Goal: Information Seeking & Learning: Learn about a topic

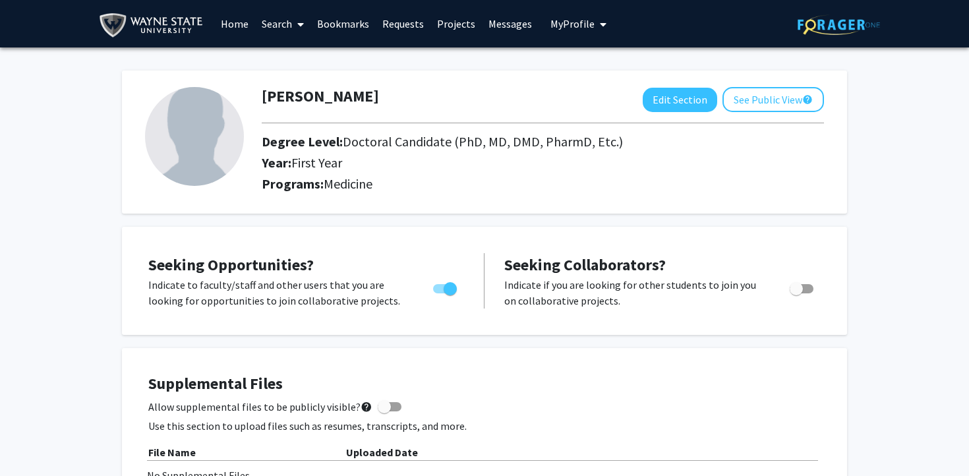
click at [446, 29] on link "Projects" at bounding box center [455, 24] width 51 height 46
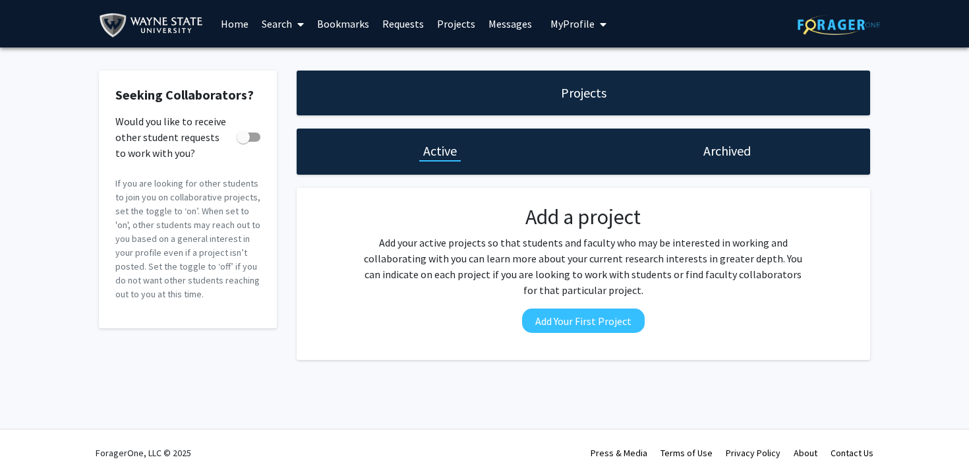
click at [233, 22] on link "Home" at bounding box center [234, 24] width 41 height 46
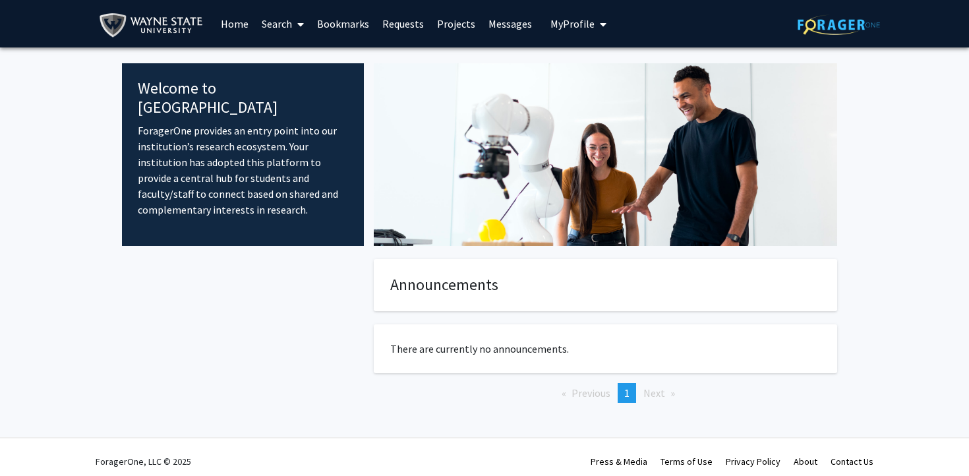
click at [276, 24] on link "Search" at bounding box center [282, 24] width 55 height 46
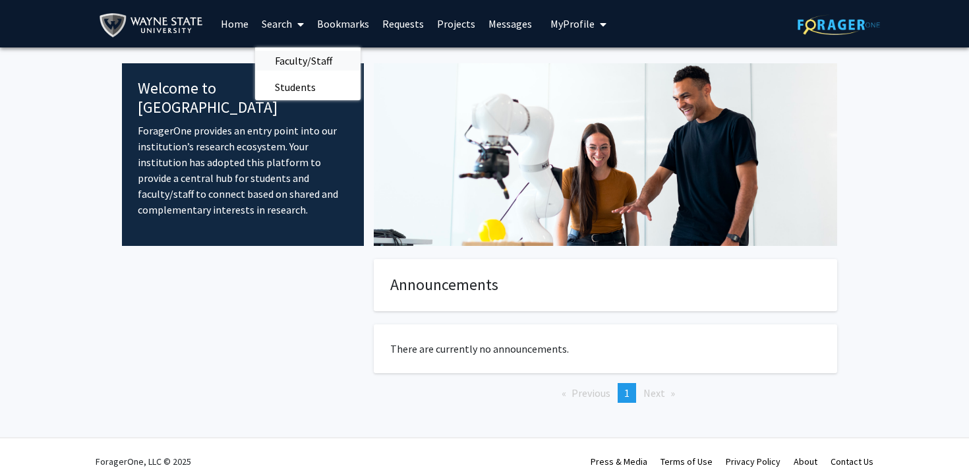
click at [301, 62] on span "Faculty/Staff" at bounding box center [303, 60] width 97 height 26
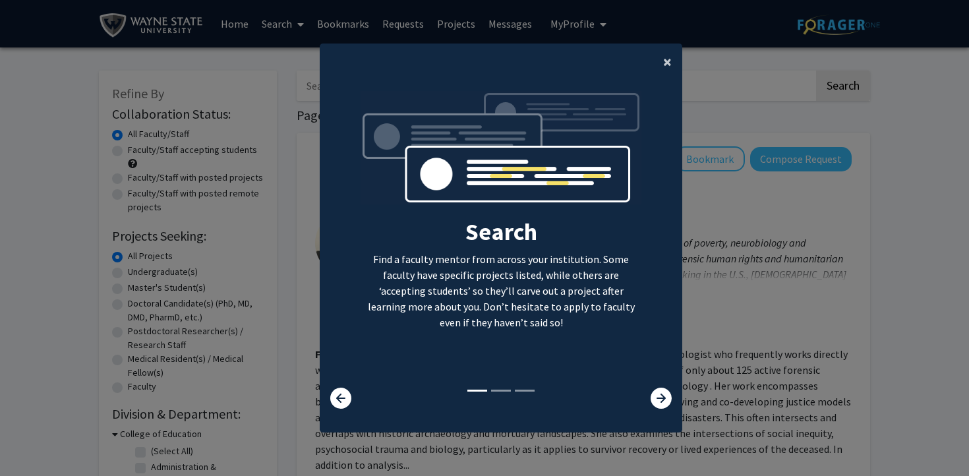
click at [658, 61] on button "×" at bounding box center [668, 62] width 30 height 37
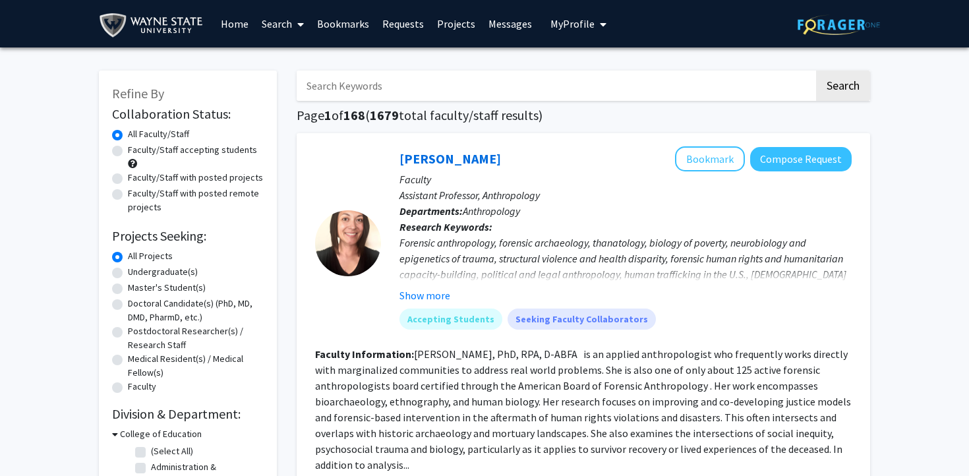
click at [527, 97] on input "Search Keywords" at bounding box center [555, 86] width 517 height 30
click at [816, 71] on button "Search" at bounding box center [843, 86] width 54 height 30
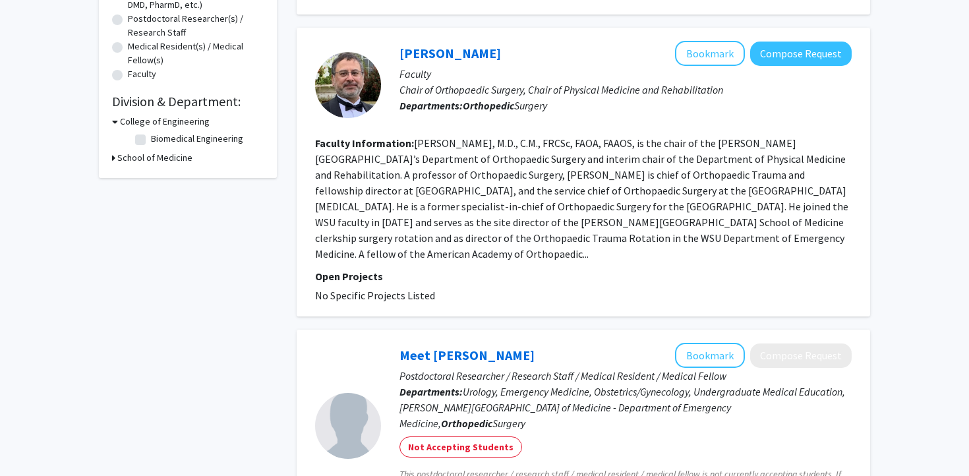
scroll to position [314, 0]
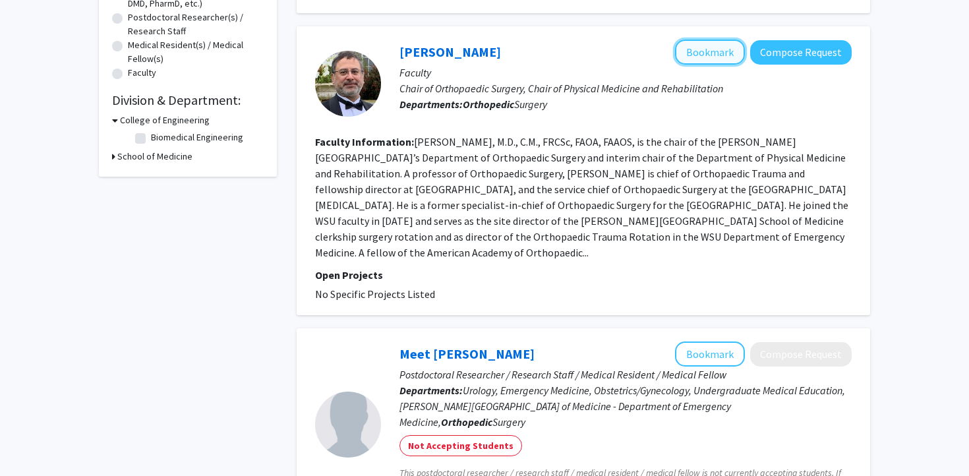
click at [716, 56] on button "Bookmark" at bounding box center [710, 52] width 70 height 25
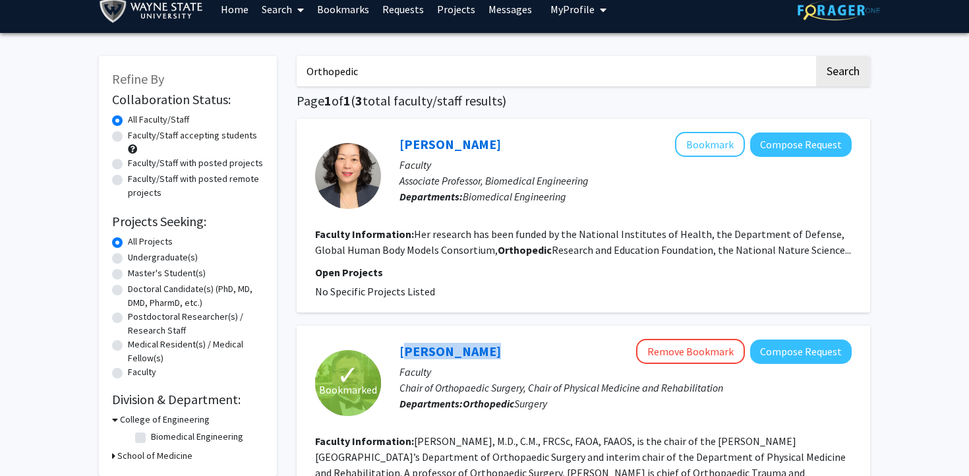
scroll to position [0, 0]
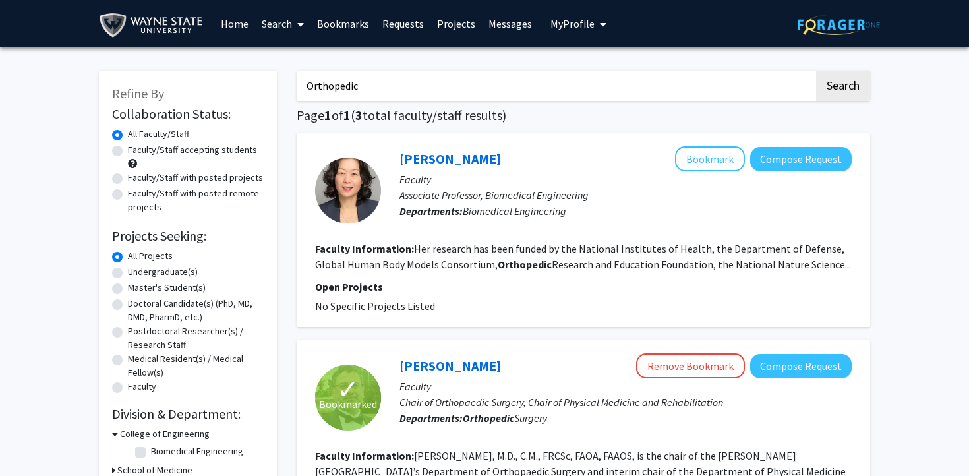
click at [417, 86] on input "Orthopedic" at bounding box center [555, 86] width 517 height 30
click at [816, 71] on button "Search" at bounding box center [843, 86] width 54 height 30
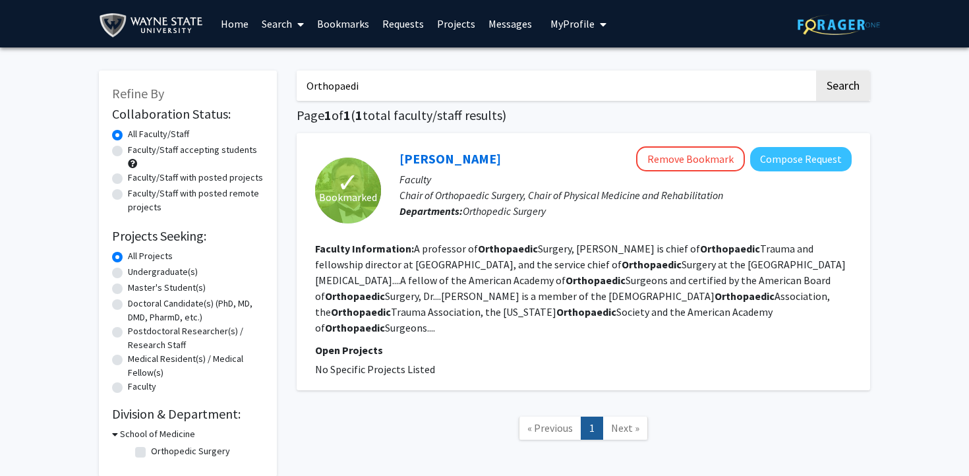
type input "Orthopaedi"
click at [170, 301] on label "Doctoral Candidate(s) (PhD, MD, DMD, PharmD, etc.)" at bounding box center [196, 311] width 136 height 28
click at [136, 301] on input "Doctoral Candidate(s) (PhD, MD, DMD, PharmD, etc.)" at bounding box center [132, 301] width 9 height 9
radio input "true"
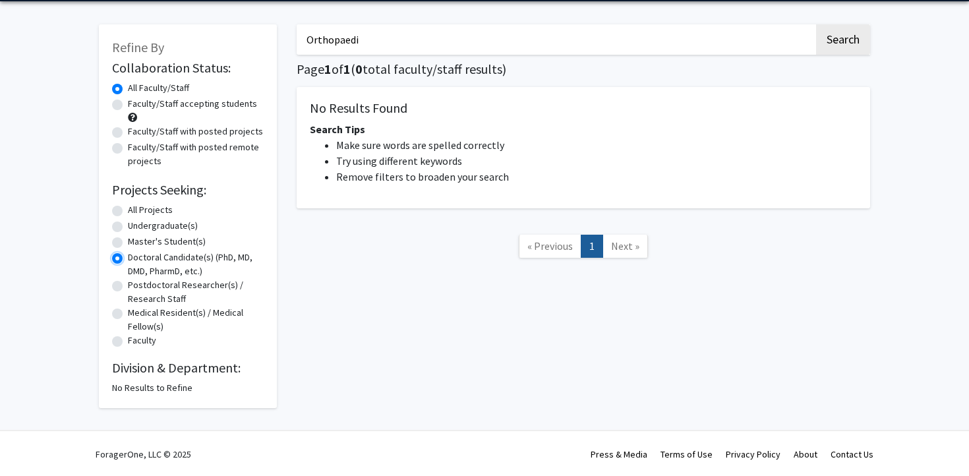
scroll to position [47, 0]
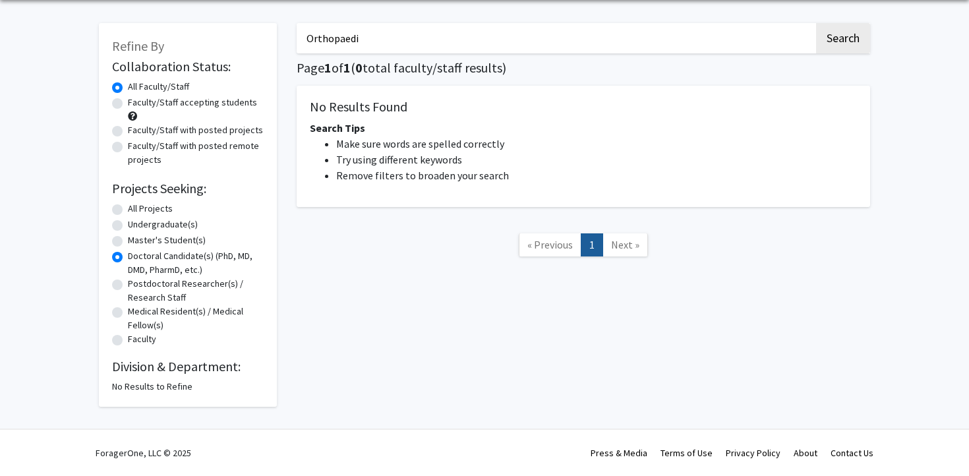
click at [206, 103] on label "Faculty/Staff accepting students" at bounding box center [192, 103] width 129 height 14
click at [136, 103] on input "Faculty/Staff accepting students" at bounding box center [132, 100] width 9 height 9
radio input "true"
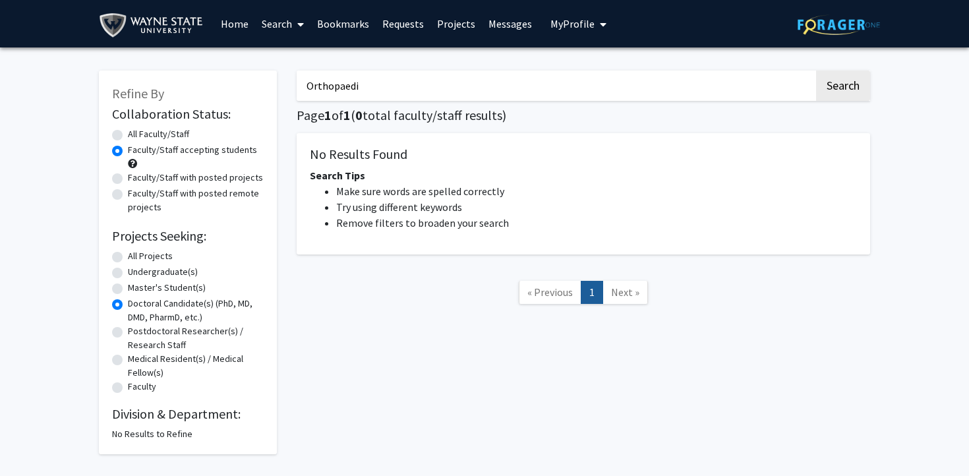
click at [401, 80] on input "Orthopaedi" at bounding box center [555, 86] width 517 height 30
type input "Orthopedic"
click at [816, 71] on button "Search" at bounding box center [843, 86] width 54 height 30
radio input "true"
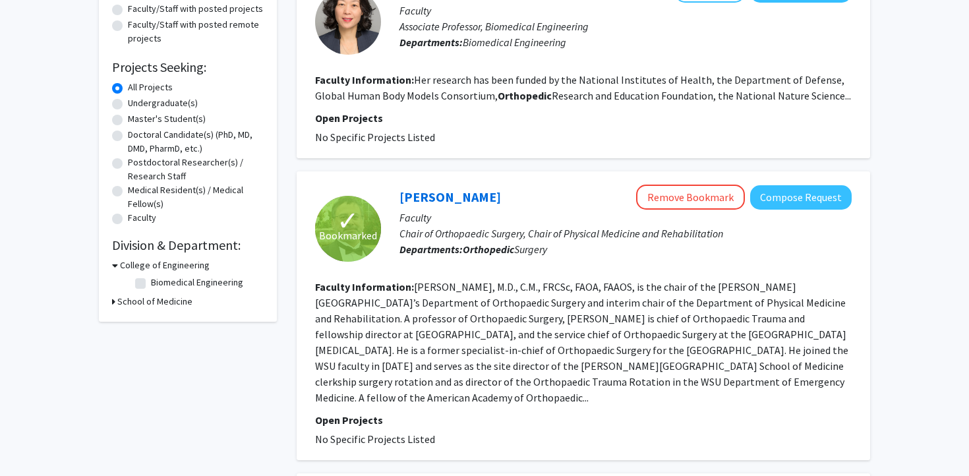
scroll to position [177, 0]
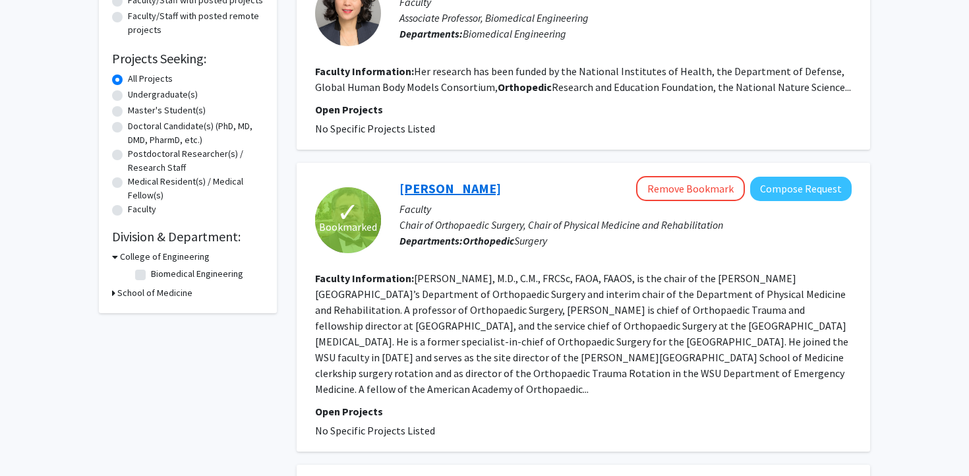
click at [436, 181] on link "[PERSON_NAME]" at bounding box center [450, 188] width 102 height 16
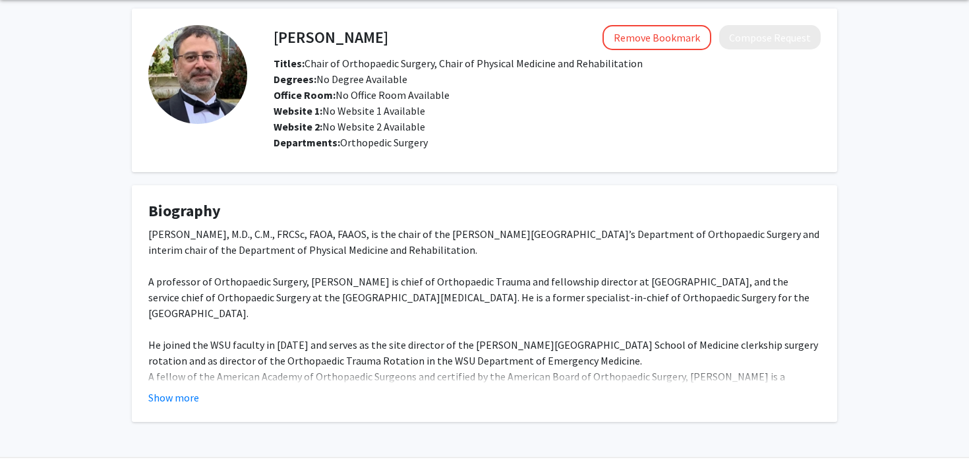
scroll to position [50, 0]
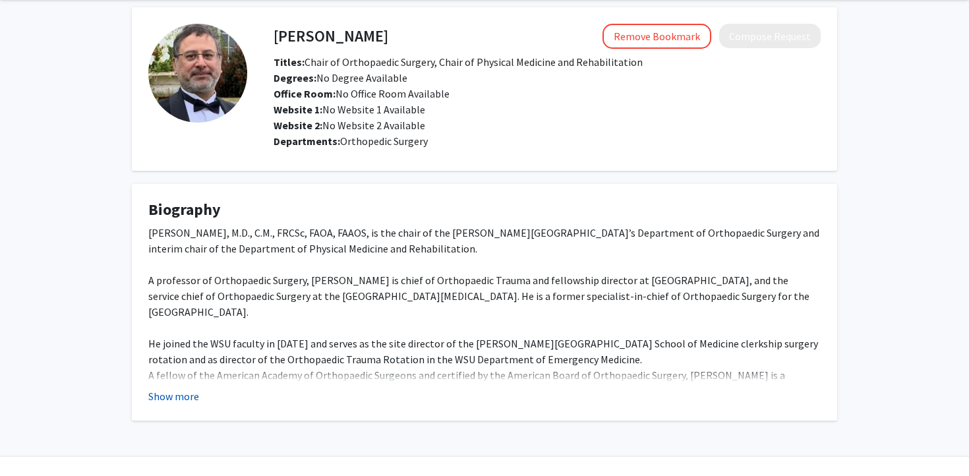
click at [177, 398] on button "Show more" at bounding box center [173, 396] width 51 height 16
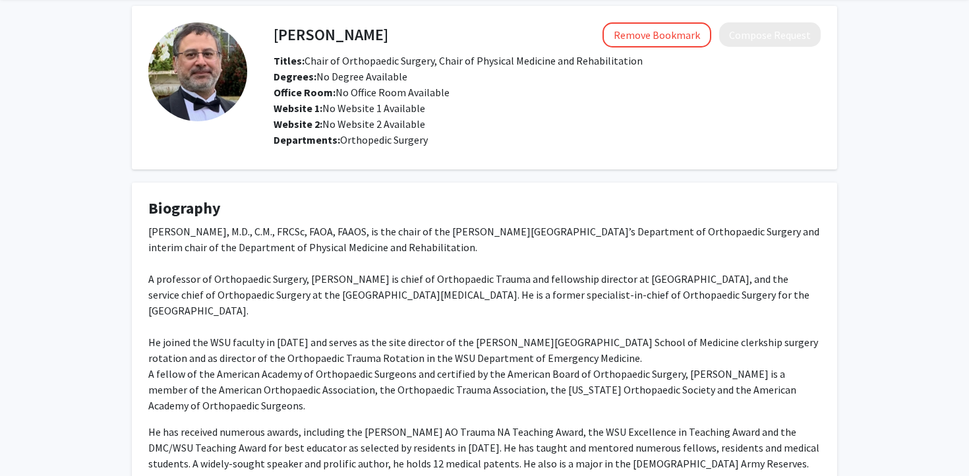
scroll to position [0, 0]
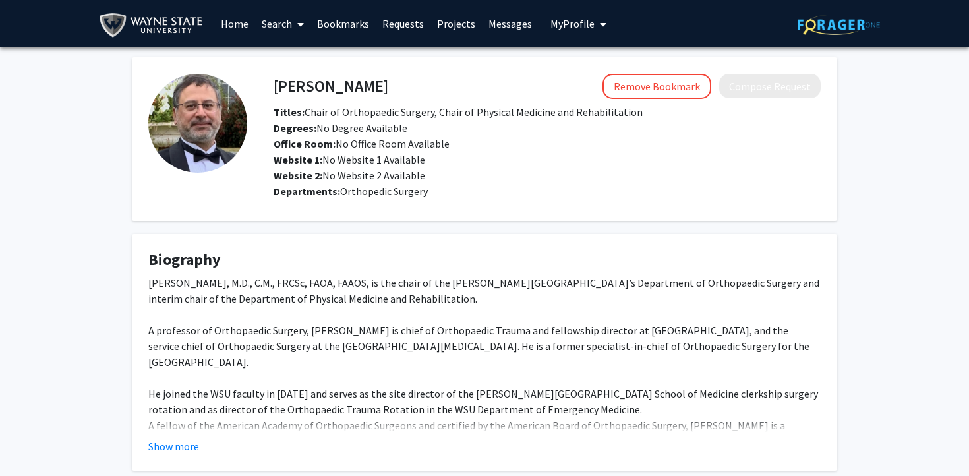
click at [450, 28] on link "Projects" at bounding box center [455, 24] width 51 height 46
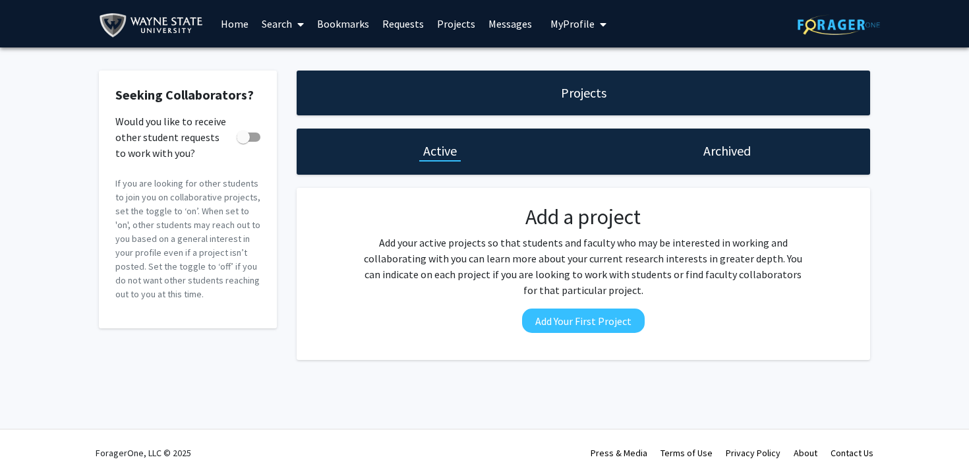
click at [287, 23] on link "Search" at bounding box center [282, 24] width 55 height 46
click at [287, 54] on span "Faculty/Staff" at bounding box center [303, 60] width 97 height 26
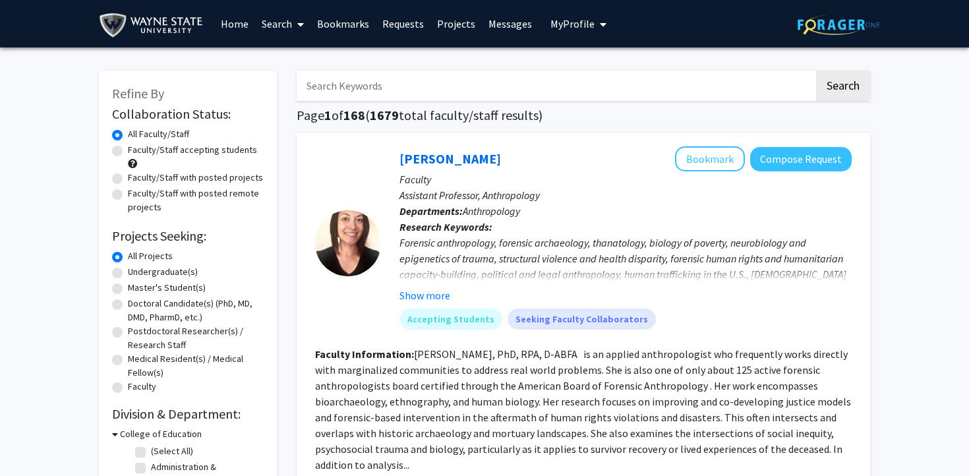
click at [189, 182] on label "Faculty/Staff with posted projects" at bounding box center [195, 178] width 135 height 14
click at [136, 179] on input "Faculty/Staff with posted projects" at bounding box center [132, 175] width 9 height 9
radio input "true"
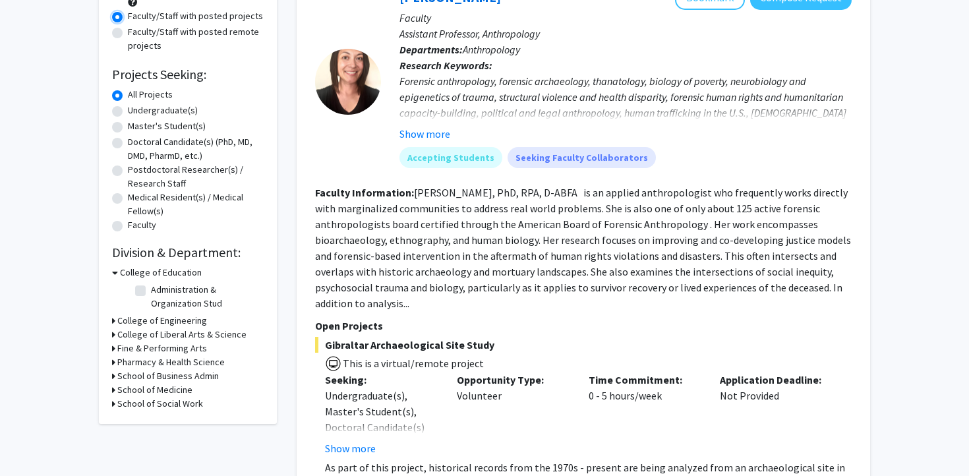
scroll to position [165, 0]
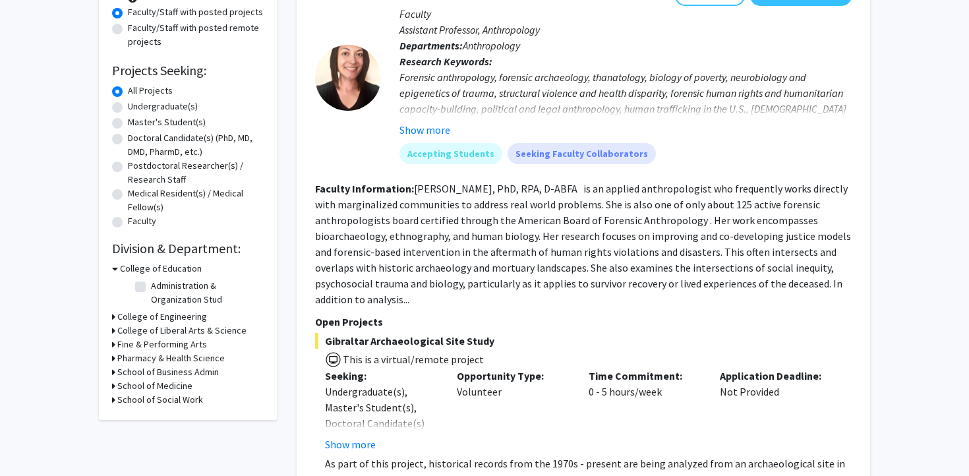
click at [146, 385] on h3 "School of Medicine" at bounding box center [154, 386] width 75 height 14
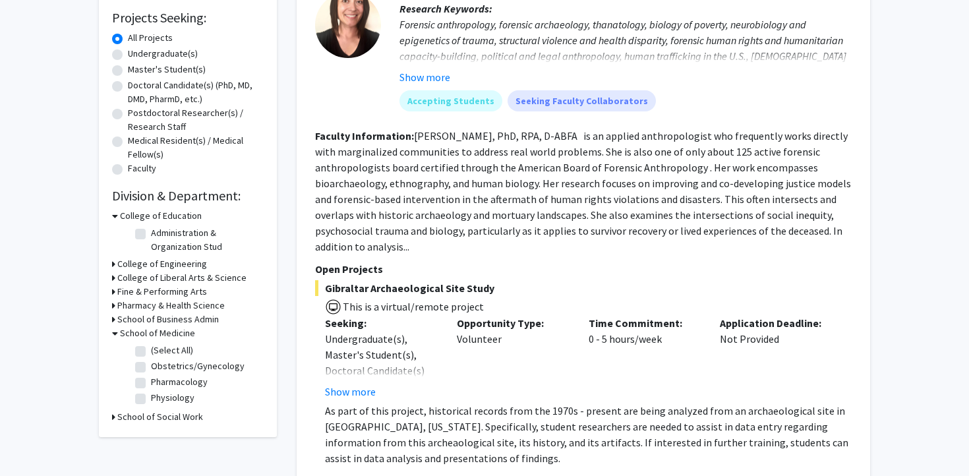
scroll to position [231, 0]
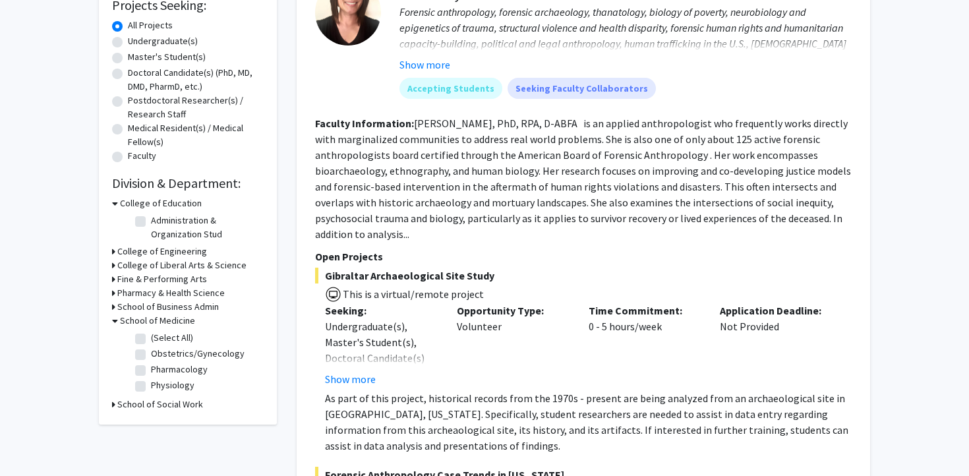
click at [167, 339] on label "(Select All)" at bounding box center [172, 338] width 42 height 14
click at [160, 339] on input "(Select All)" at bounding box center [155, 335] width 9 height 9
checkbox input "true"
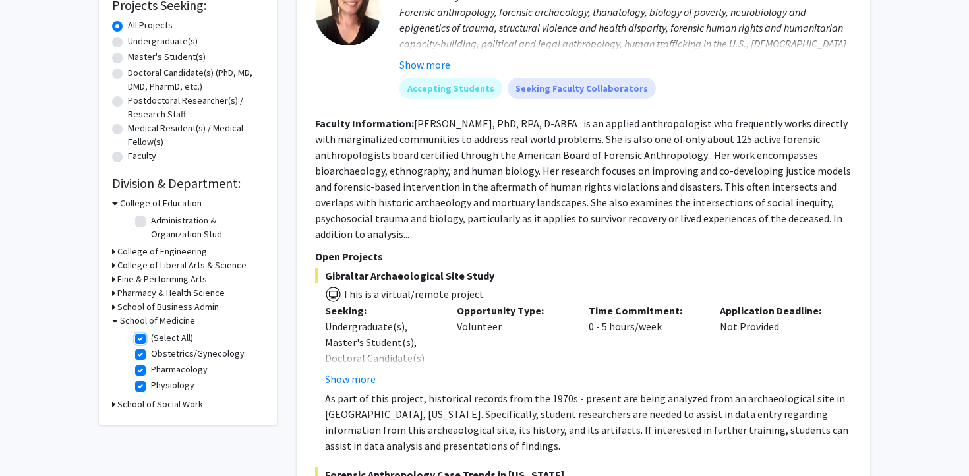
checkbox input "true"
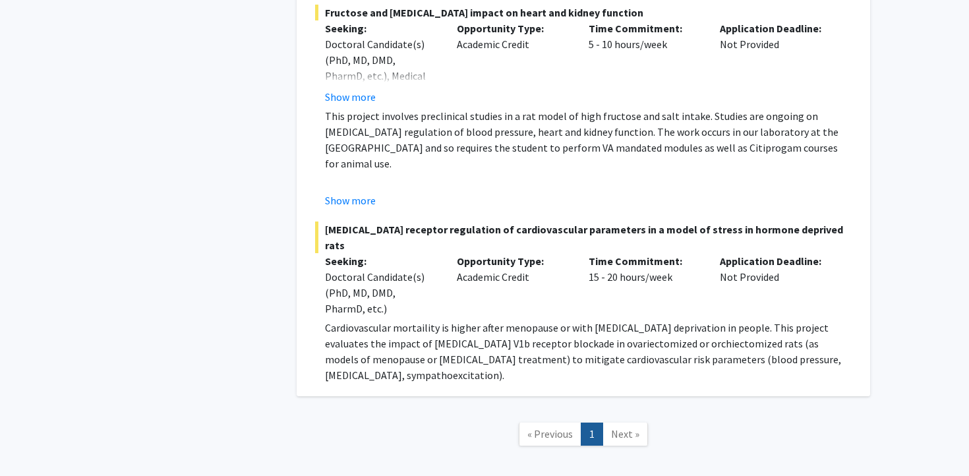
scroll to position [1297, 0]
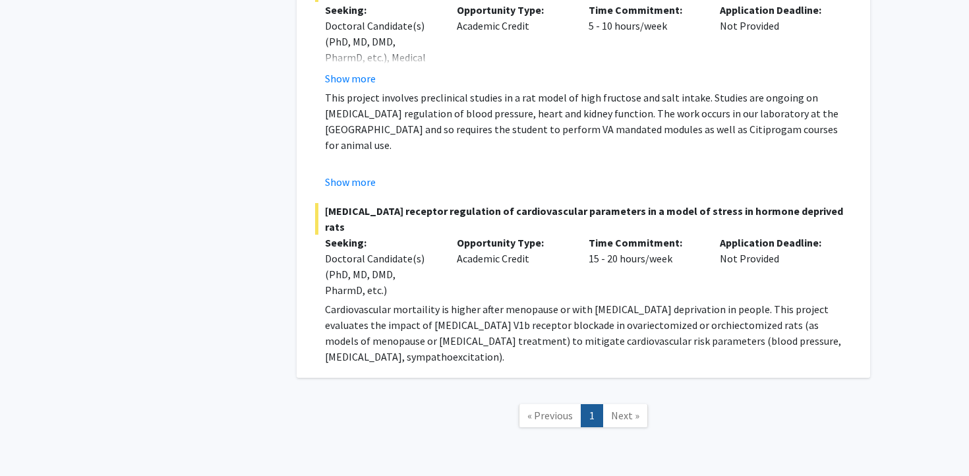
click at [639, 404] on link "Next »" at bounding box center [624, 415] width 45 height 23
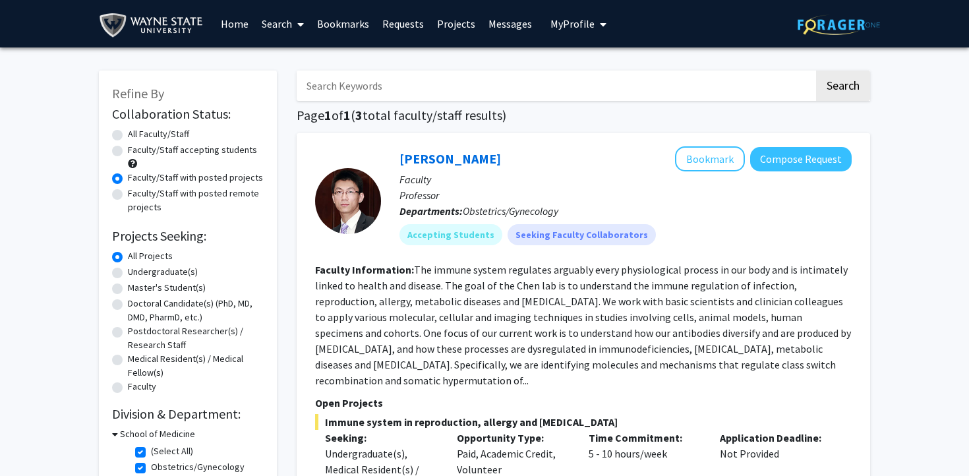
scroll to position [0, 0]
click at [176, 132] on label "All Faculty/Staff" at bounding box center [158, 134] width 61 height 14
click at [136, 132] on input "All Faculty/Staff" at bounding box center [132, 131] width 9 height 9
radio input "true"
click at [394, 78] on input "Search Keywords" at bounding box center [555, 86] width 517 height 30
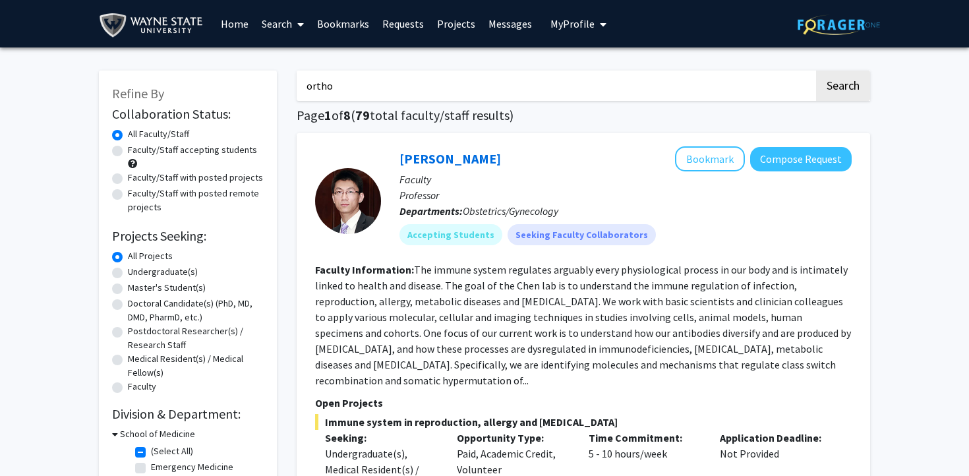
type input "ortho"
click at [816, 71] on button "Search" at bounding box center [843, 86] width 54 height 30
checkbox input "false"
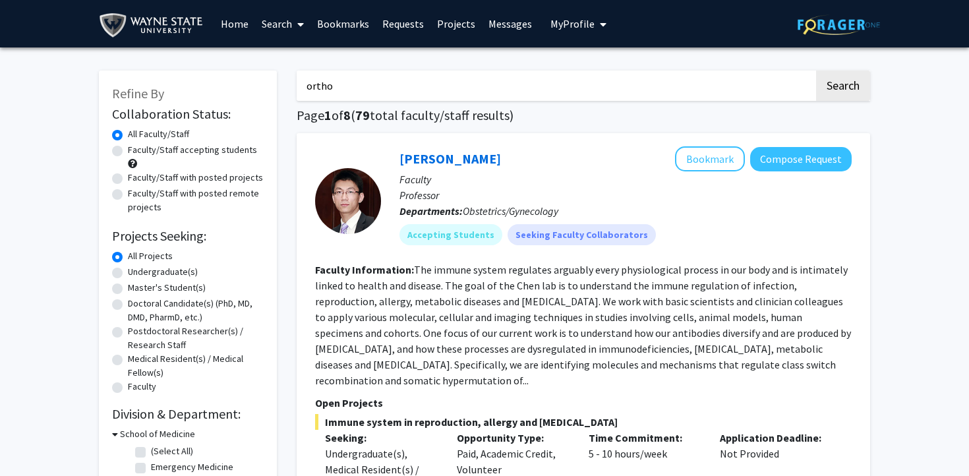
checkbox input "false"
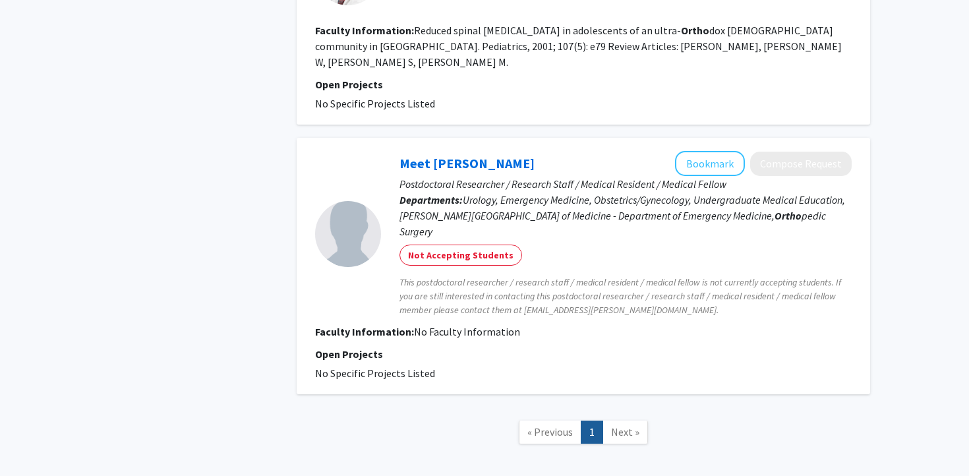
scroll to position [1407, 0]
click at [436, 154] on link "Meet [PERSON_NAME]" at bounding box center [466, 162] width 135 height 16
